Goal: Information Seeking & Learning: Find contact information

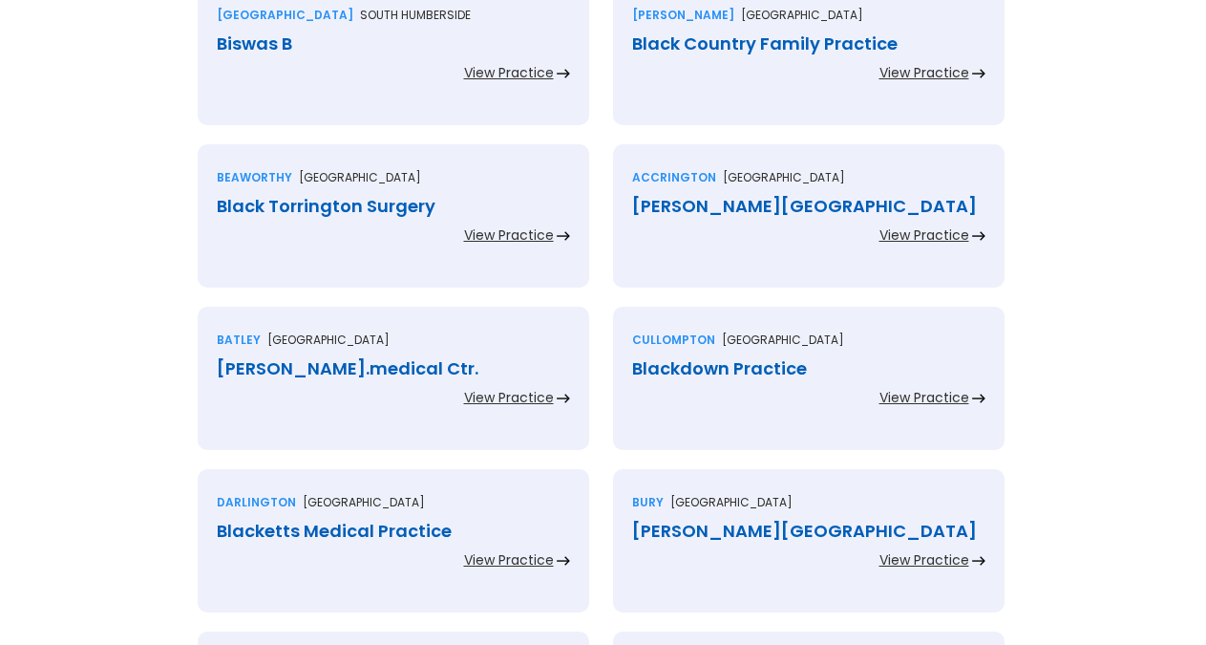
scroll to position [1461, 0]
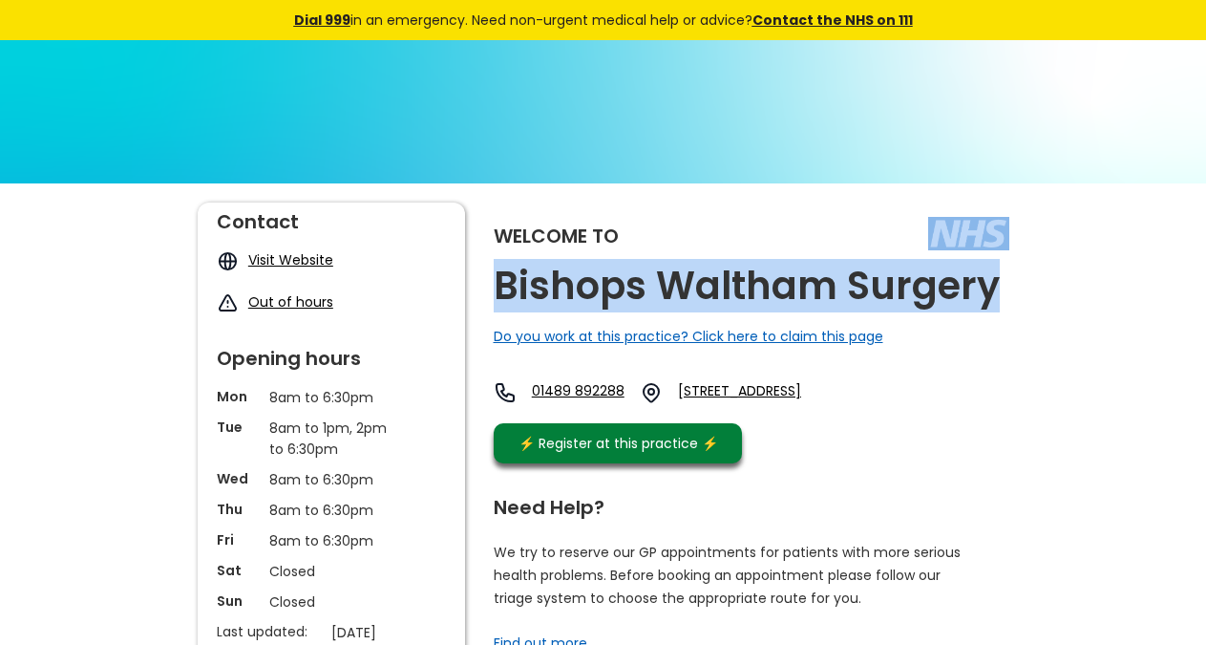
copy div "Bishops Waltham Surgery"
drag, startPoint x: 1035, startPoint y: 286, endPoint x: 994, endPoint y: 304, distance: 44.0
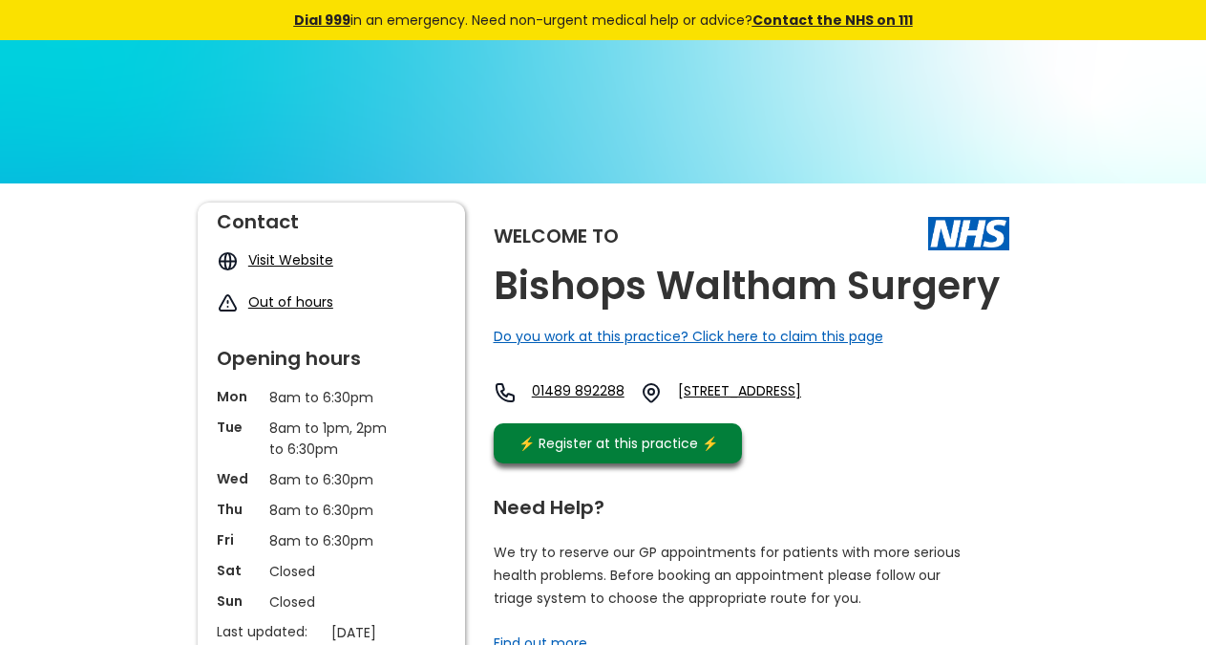
click at [977, 449] on div "Welcome to Bishops Waltham Surgery Do you work at this practice? Click here to …" at bounding box center [752, 338] width 516 height 270
copy link "So32 1gr, England"
drag, startPoint x: 988, startPoint y: 439, endPoint x: 917, endPoint y: 411, distance: 76.3
click at [864, 411] on div "01489 892288 Lower Lane, Bishops Waltham, Southampton, Hampshire, So32 1gr, Eng…" at bounding box center [679, 397] width 371 height 32
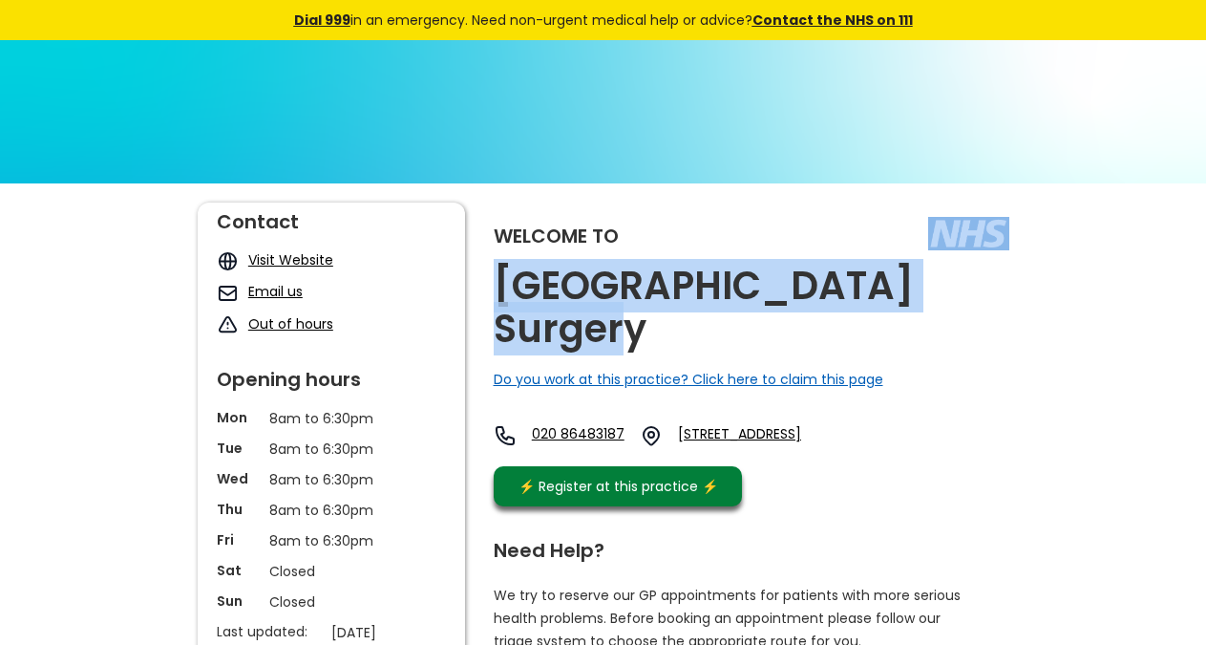
copy div "[GEOGRAPHIC_DATA] Surgery"
drag, startPoint x: 1025, startPoint y: 287, endPoint x: 851, endPoint y: 232, distance: 182.2
copy link "Sm4 6bh, E"
drag, startPoint x: 811, startPoint y: 444, endPoint x: 736, endPoint y: 423, distance: 77.4
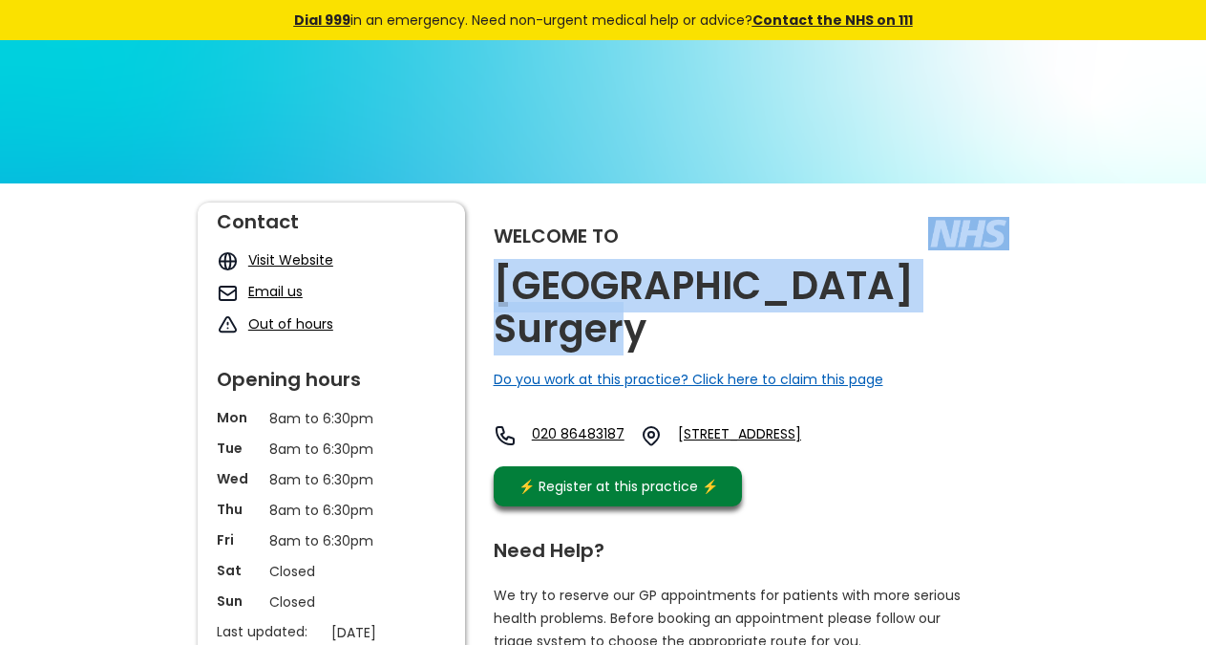
click at [736, 423] on div "Welcome to Bishopsford Road Surgery Do you work at this practice? Click here to…" at bounding box center [752, 359] width 516 height 313
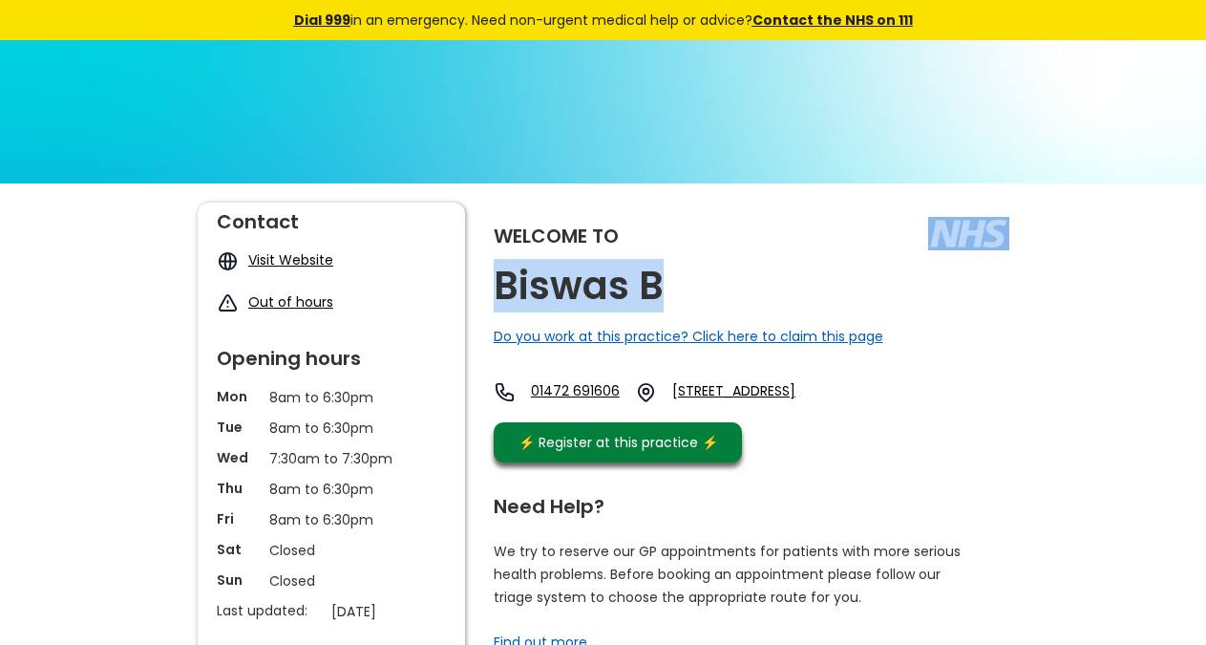
copy div "Biswas B"
drag, startPoint x: 702, startPoint y: 287, endPoint x: 460, endPoint y: 83, distance: 315.9
click at [651, 297] on div "Welcome to Biswas B Do you work at this practice? Click here to claim this page…" at bounding box center [752, 337] width 516 height 269
drag, startPoint x: 925, startPoint y: 439, endPoint x: 893, endPoint y: 422, distance: 35.9
click at [887, 416] on div "Welcome to Biswas B Do you work at this practice? Click here to claim this page…" at bounding box center [752, 337] width 516 height 269
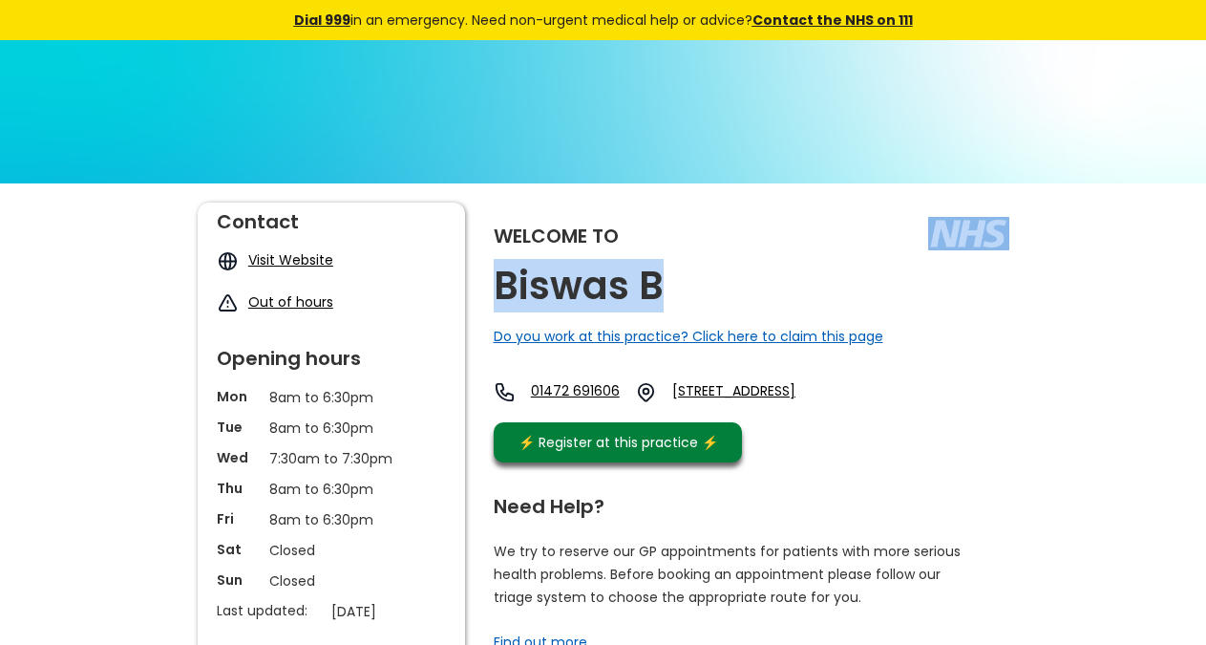
copy link "Dn35 7dl,"
drag, startPoint x: 934, startPoint y: 440, endPoint x: 869, endPoint y: 420, distance: 68.0
click at [869, 420] on div "Welcome to Biswas B Do you work at this practice? Click here to claim this page…" at bounding box center [752, 337] width 516 height 269
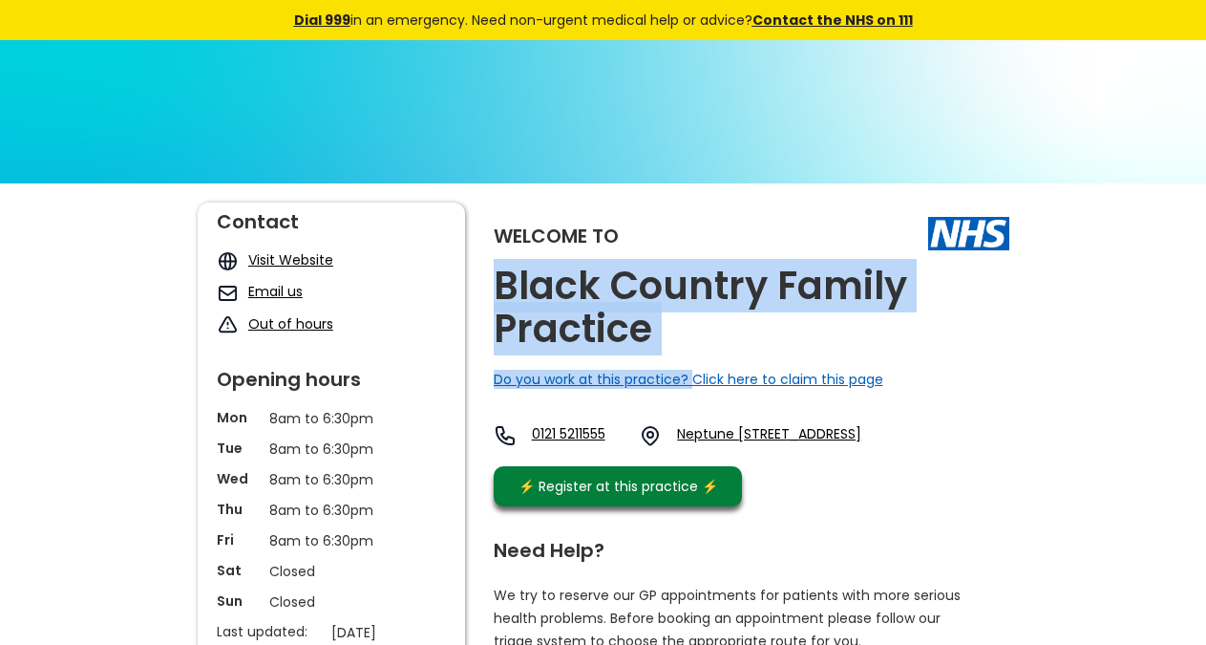
copy div "Black Country Family Practice Do you work at this practice?"
drag, startPoint x: 691, startPoint y: 363, endPoint x: 483, endPoint y: 268, distance: 227.8
click at [498, 284] on div "Welcome to Black Country Family Practice Do you work at this practice? Click he…" at bounding box center [752, 359] width 516 height 313
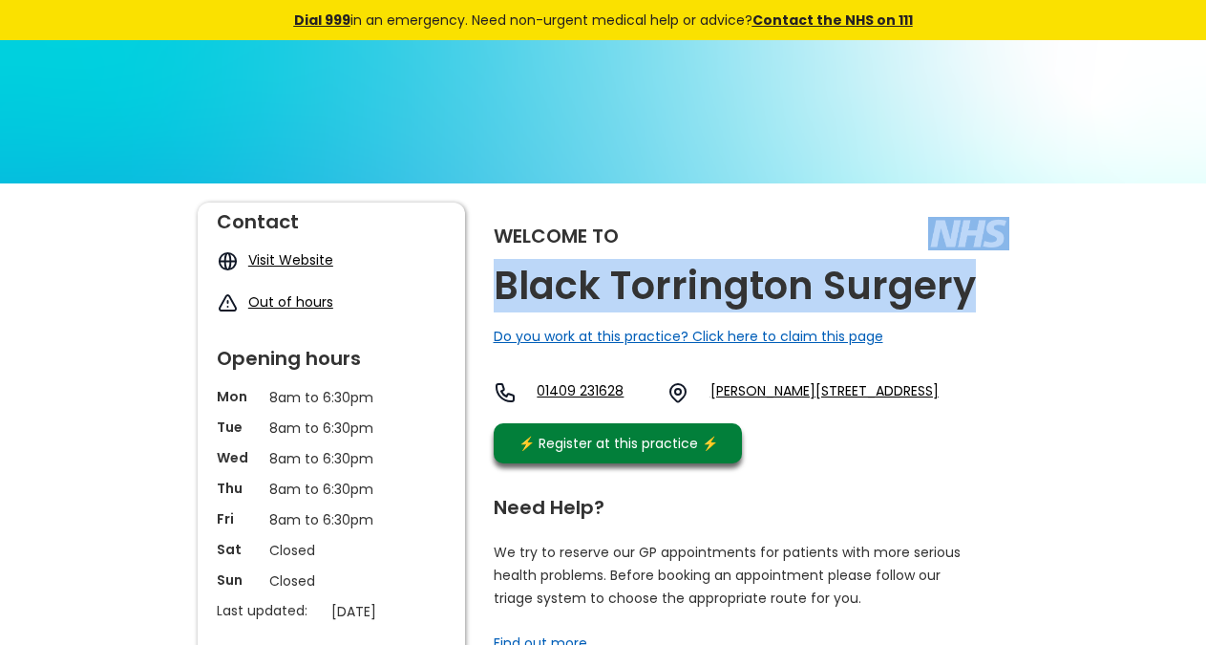
copy div "Black Torrington Surgery"
drag, startPoint x: 998, startPoint y: 292, endPoint x: 972, endPoint y: 288, distance: 26.2
click at [972, 288] on div "Welcome to Black Torrington Surgery Do you work at this practice? Click here to…" at bounding box center [752, 338] width 516 height 270
copy link "Ex21 5qe"
drag, startPoint x: 920, startPoint y: 434, endPoint x: 867, endPoint y: 420, distance: 54.2
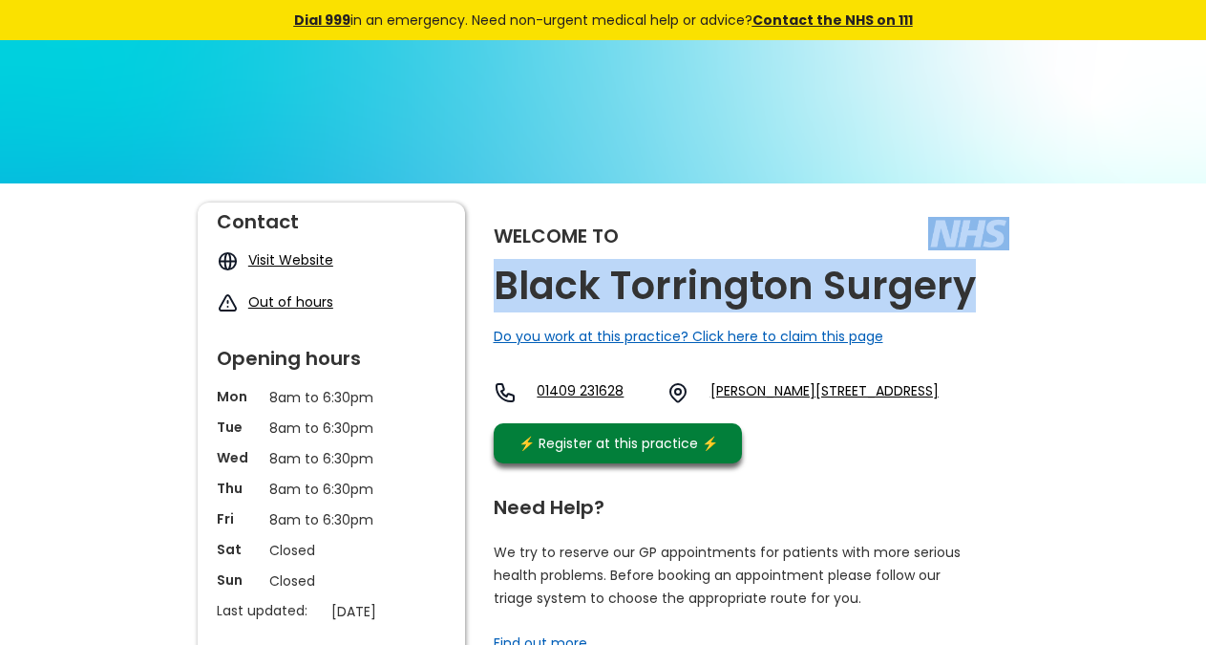
click at [867, 420] on div "Welcome to Black Torrington Surgery Do you work at this practice? Click here to…" at bounding box center [752, 338] width 516 height 270
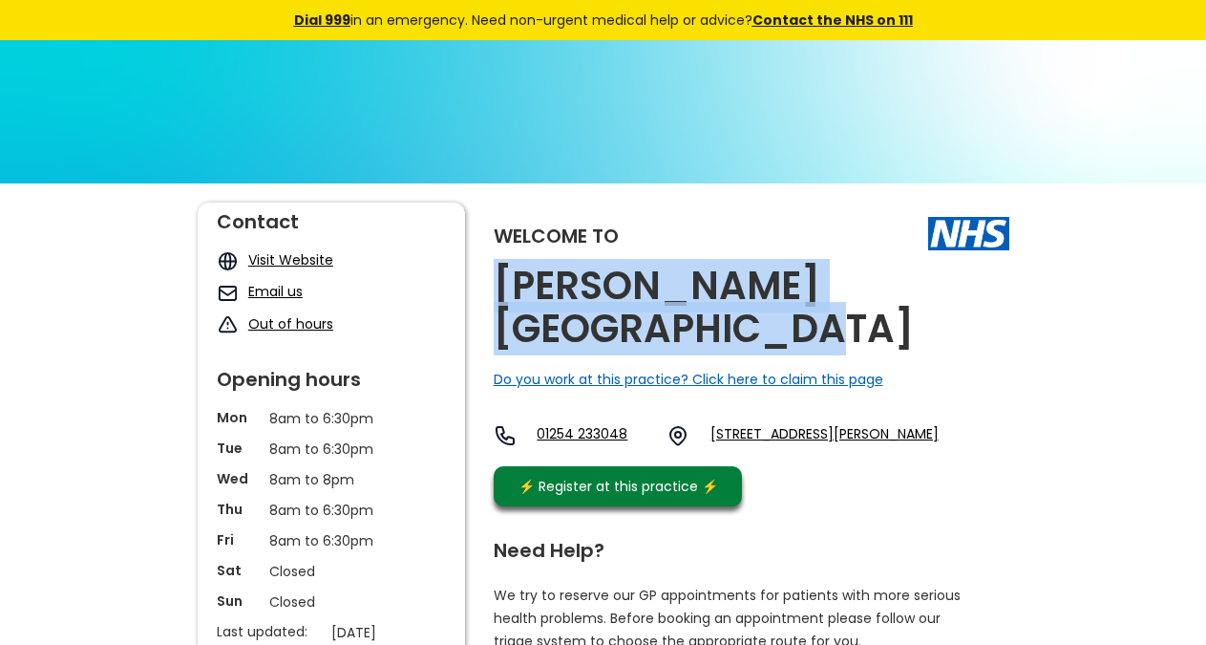
copy h2 "[PERSON_NAME][GEOGRAPHIC_DATA]"
drag, startPoint x: 661, startPoint y: 331, endPoint x: 496, endPoint y: 286, distance: 171.2
click at [496, 286] on h2 "[PERSON_NAME][GEOGRAPHIC_DATA]" at bounding box center [752, 308] width 516 height 86
copy link "Bb5 0al,"
drag, startPoint x: 874, startPoint y: 477, endPoint x: 822, endPoint y: 455, distance: 56.1
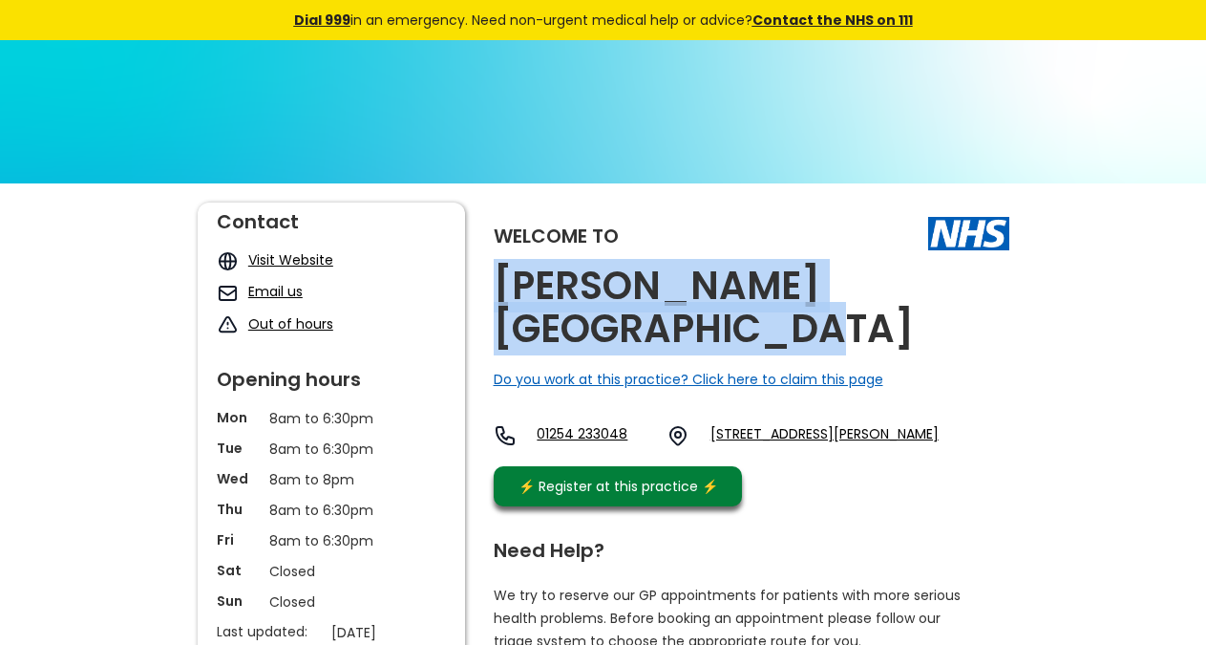
click at [822, 455] on div "Welcome to [PERSON_NAME][GEOGRAPHIC_DATA] Do you work at this practice? Click h…" at bounding box center [752, 359] width 516 height 313
copy h2 "[GEOGRAPHIC_DATA]"
drag, startPoint x: 595, startPoint y: 322, endPoint x: 509, endPoint y: 283, distance: 94.5
click at [509, 283] on h2 "[PERSON_NAME][GEOGRAPHIC_DATA]" at bounding box center [752, 308] width 516 height 86
click at [848, 152] on img at bounding box center [603, 379] width 1206 height 678
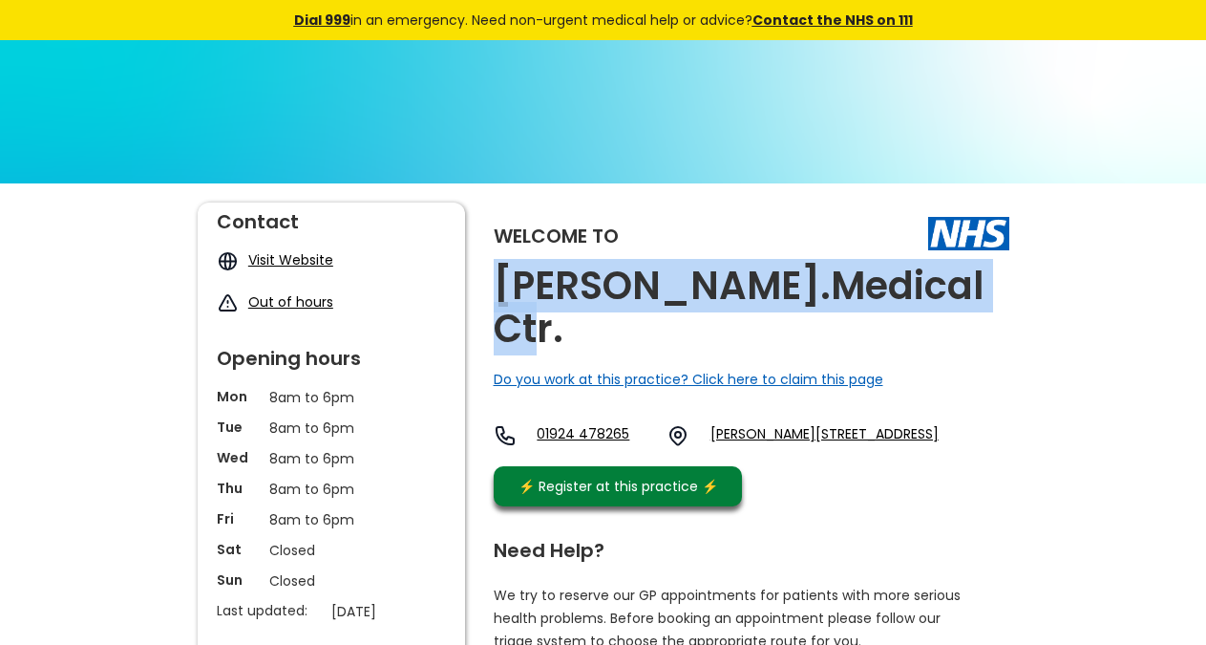
drag, startPoint x: 986, startPoint y: 288, endPoint x: 495, endPoint y: 271, distance: 491.3
click at [495, 271] on h2 "[PERSON_NAME].medical Ctr." at bounding box center [752, 308] width 516 height 86
copy h2 "[PERSON_NAME].medical Ctr"
drag, startPoint x: 864, startPoint y: 419, endPoint x: 811, endPoint y: 419, distance: 52.5
click at [811, 424] on div "01924 [STREET_ADDRESS][PERSON_NAME]" at bounding box center [716, 440] width 445 height 32
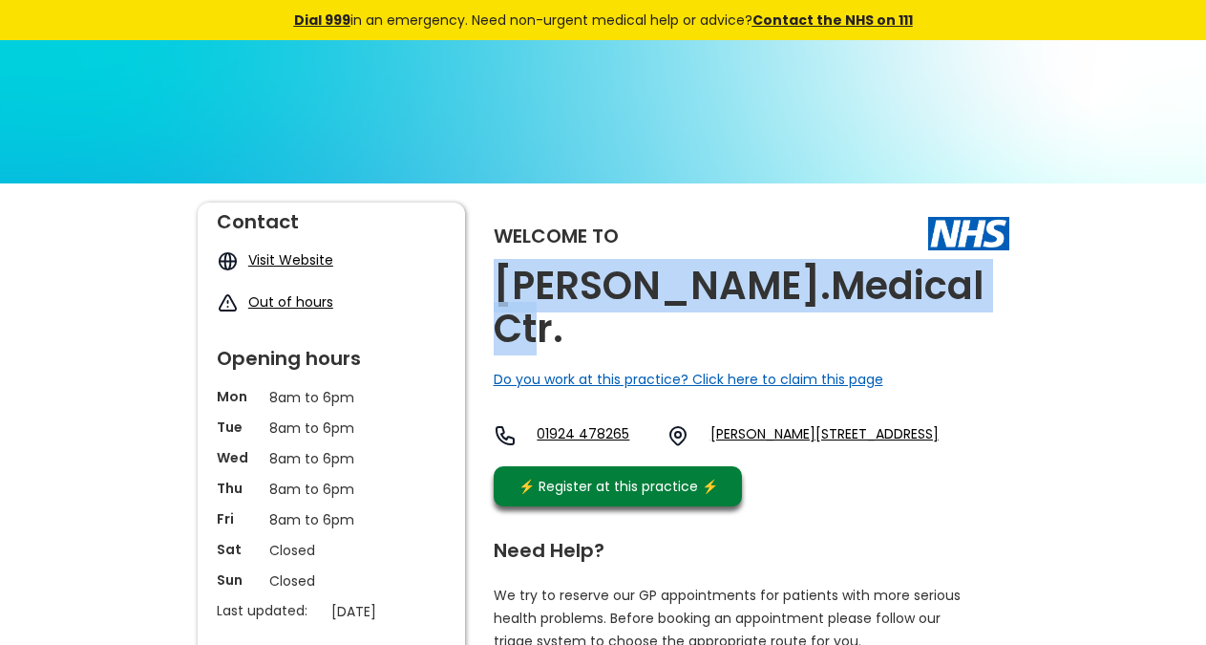
copy link "Wf17 9pl,"
